Goal: Communication & Community: Answer question/provide support

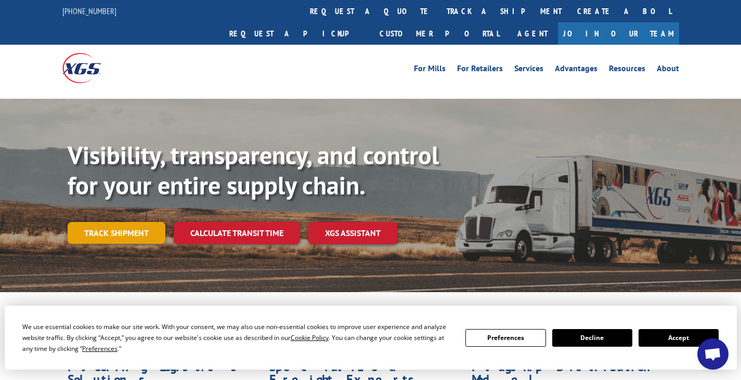
click at [112, 222] on link "Track shipment" at bounding box center [117, 233] width 98 height 22
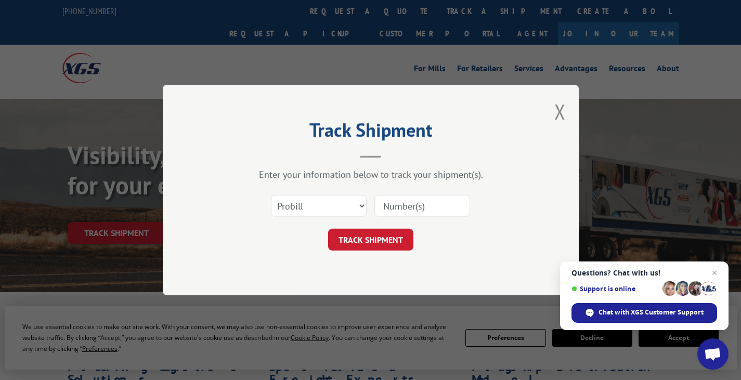
click at [412, 207] on input at bounding box center [423, 206] width 96 height 22
click at [403, 200] on input at bounding box center [423, 206] width 96 height 22
paste input "17258240"
type input "17258240"
click at [356, 206] on select "Select category... Probill BOL PO" at bounding box center [319, 206] width 96 height 22
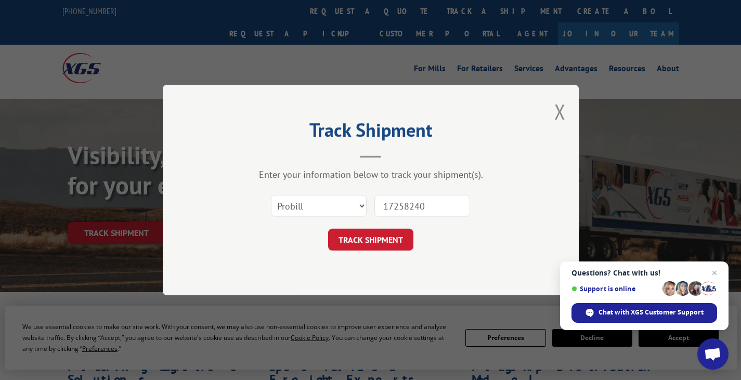
click at [392, 239] on button "TRACK SHIPMENT" at bounding box center [370, 240] width 85 height 22
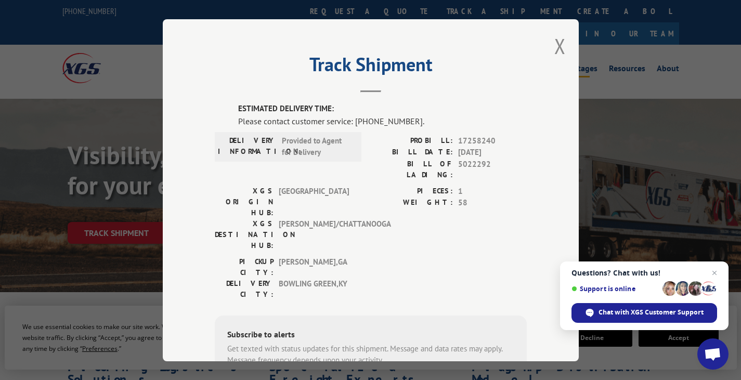
click at [561, 47] on button "Close modal" at bounding box center [559, 46] width 11 height 28
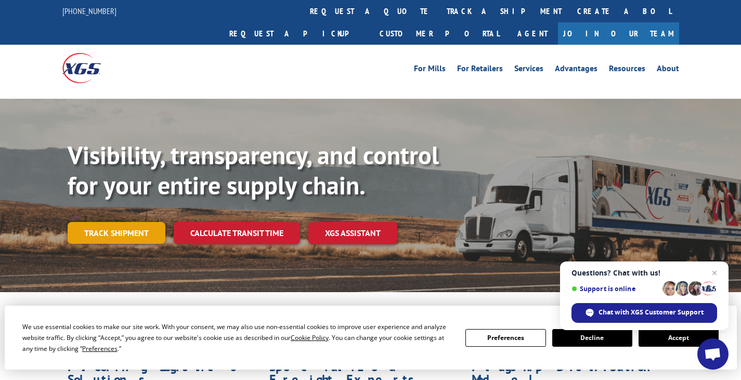
click at [124, 222] on link "Track shipment" at bounding box center [117, 233] width 98 height 22
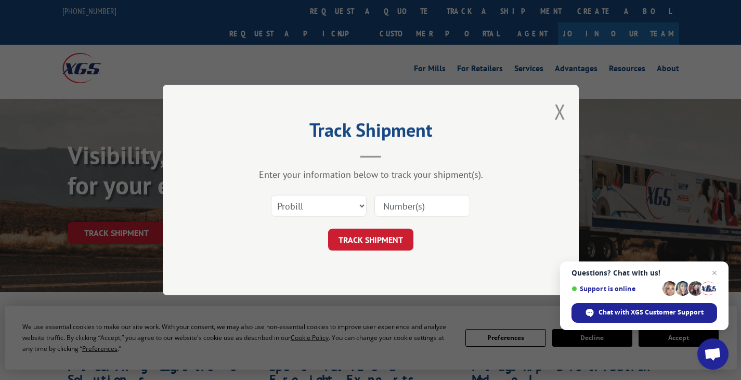
click at [397, 209] on input at bounding box center [423, 206] width 96 height 22
type input "17258240"
click at [351, 234] on button "TRACK SHIPMENT" at bounding box center [370, 240] width 85 height 22
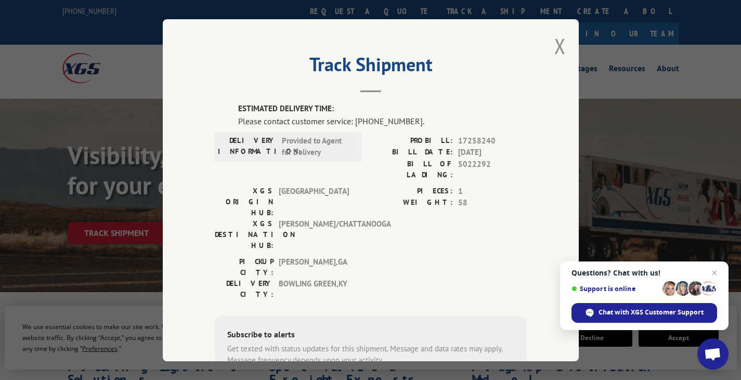
click at [541, 45] on div "Track Shipment ESTIMATED DELIVERY TIME: Please contact customer service: [PHONE…" at bounding box center [371, 190] width 416 height 342
click at [555, 50] on button "Close modal" at bounding box center [559, 46] width 11 height 28
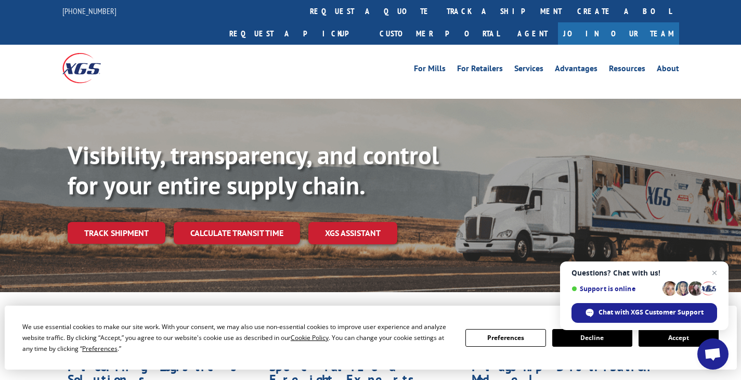
scroll to position [52, 0]
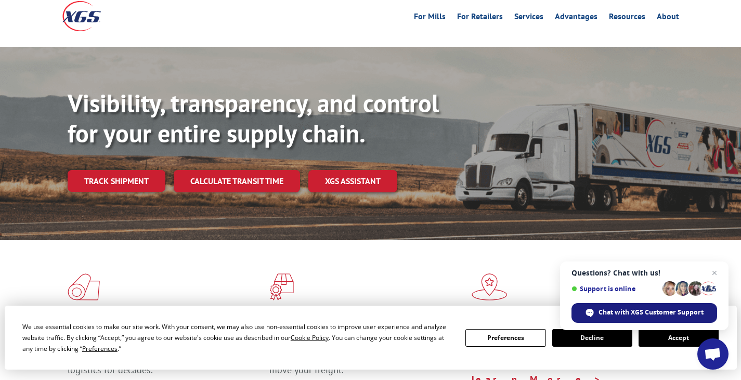
click at [638, 314] on span "Chat with XGS Customer Support" at bounding box center [651, 312] width 105 height 9
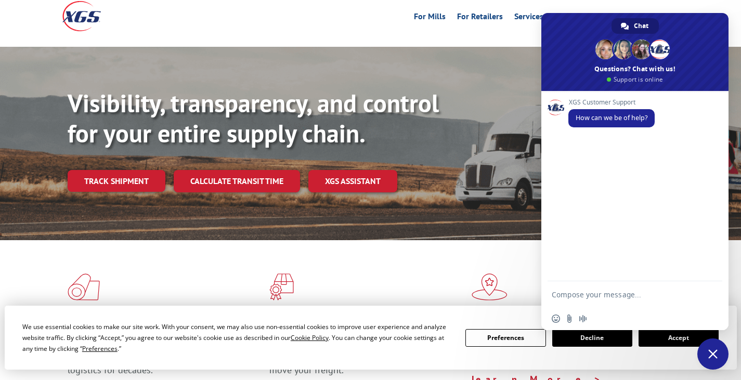
scroll to position [0, 0]
click at [586, 293] on textarea "Compose your message..." at bounding box center [625, 294] width 146 height 26
type textarea "w"
type textarea "Customer wanted to ask for the delivery date for her item."
click at [712, 286] on span "Send" at bounding box center [711, 285] width 8 height 8
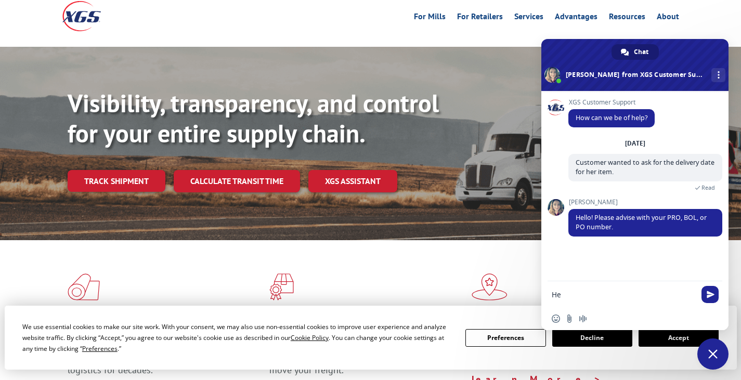
type textarea "H"
click at [575, 298] on textarea "Compose your message..." at bounding box center [625, 294] width 146 height 26
paste textarea "17258240"
type textarea "17258240"
click at [706, 295] on span "Send" at bounding box center [710, 294] width 17 height 17
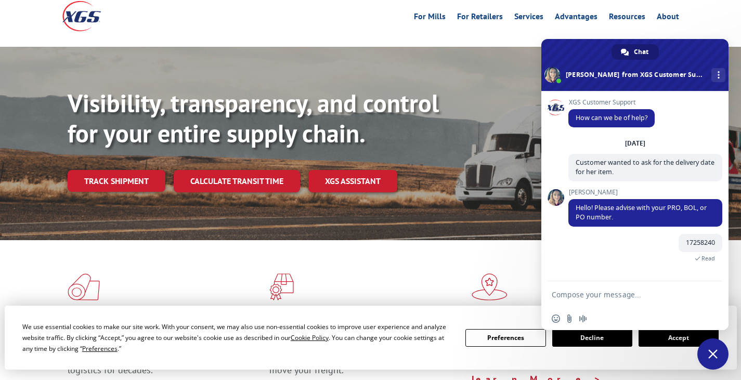
click at [571, 293] on textarea "Compose your message..." at bounding box center [625, 294] width 146 height 26
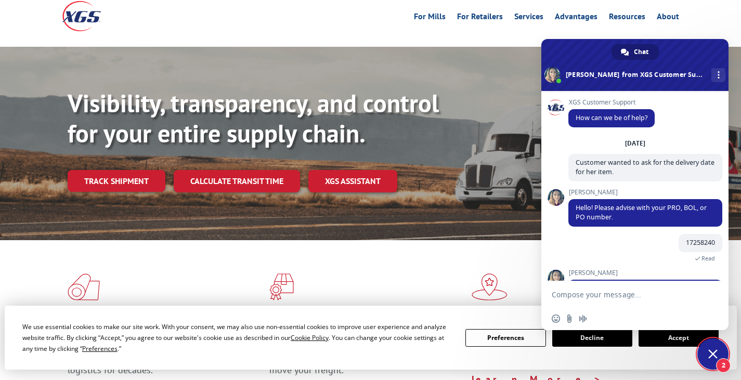
scroll to position [68, 0]
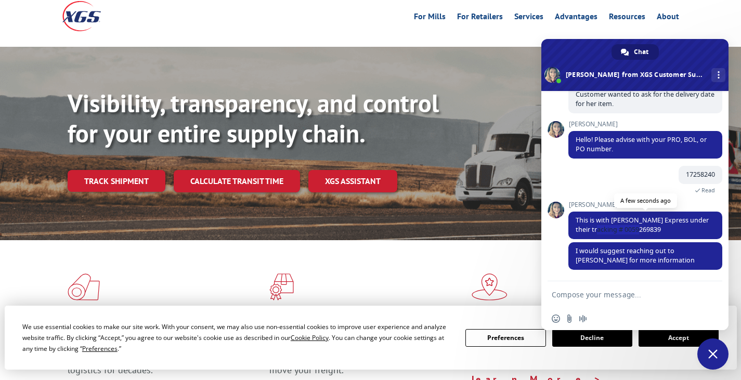
copy span "# 0059269839"
drag, startPoint x: 648, startPoint y: 228, endPoint x: 600, endPoint y: 229, distance: 47.9
click at [600, 229] on span "This is with [PERSON_NAME] Express under their tracking # 0059269839" at bounding box center [646, 226] width 154 height 28
click at [615, 298] on textarea "Compose your message..." at bounding box center [625, 294] width 146 height 26
type textarea "Thank you so much"
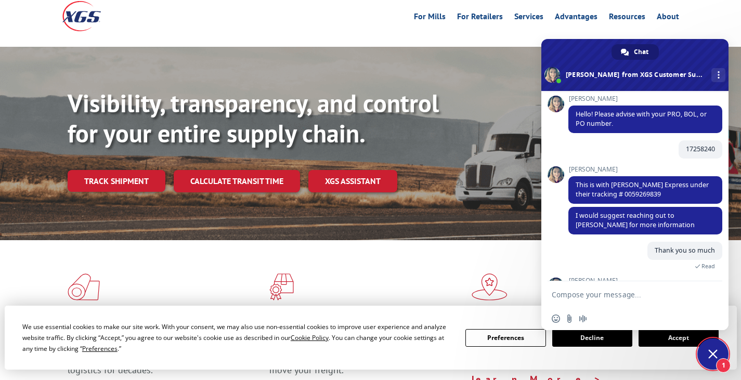
scroll to position [160, 0]
